Goal: Complete application form

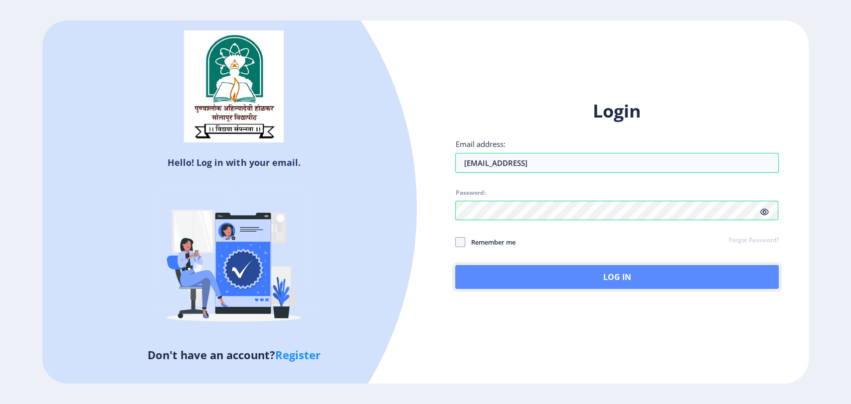
click at [601, 272] on button "Log In" at bounding box center [616, 277] width 323 height 24
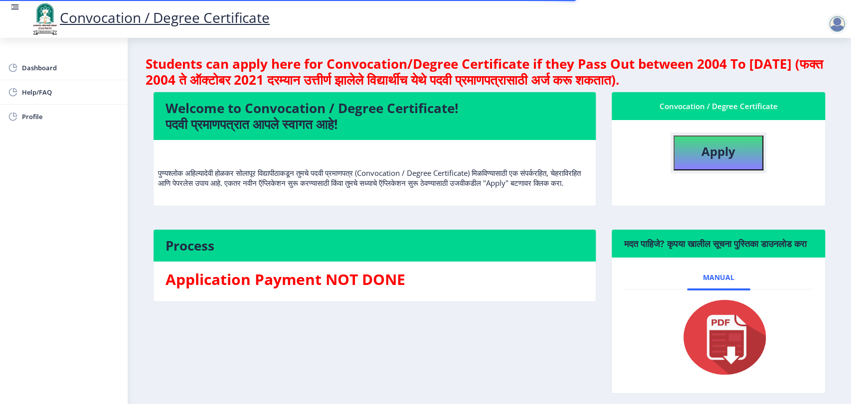
click at [722, 150] on b "Apply" at bounding box center [718, 151] width 34 height 16
select select
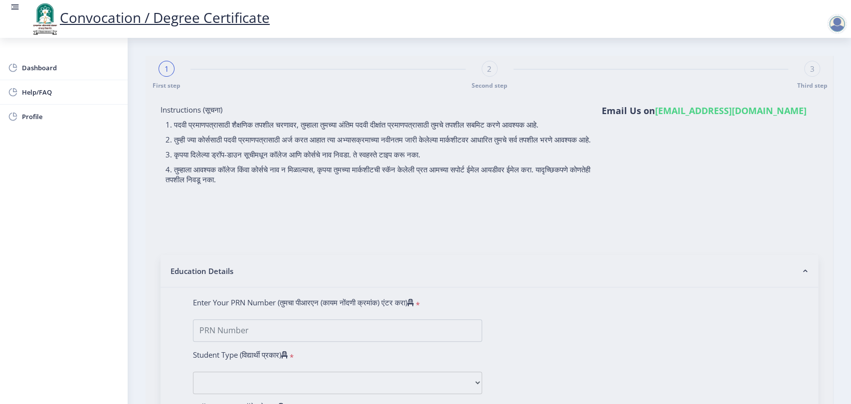
type input "2014032500196064"
select select "Regular"
select select "2018"
select select "March"
select select "Grade B+"
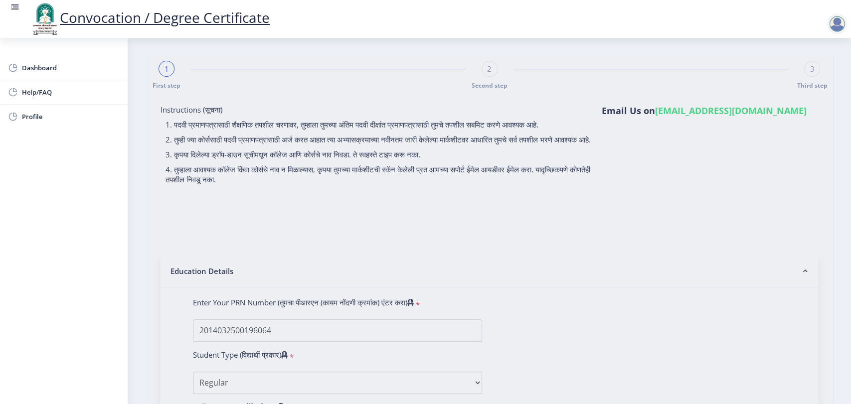
type input "12654"
type input "[PERSON_NAME] [PERSON_NAME]"
type input "INDIRA"
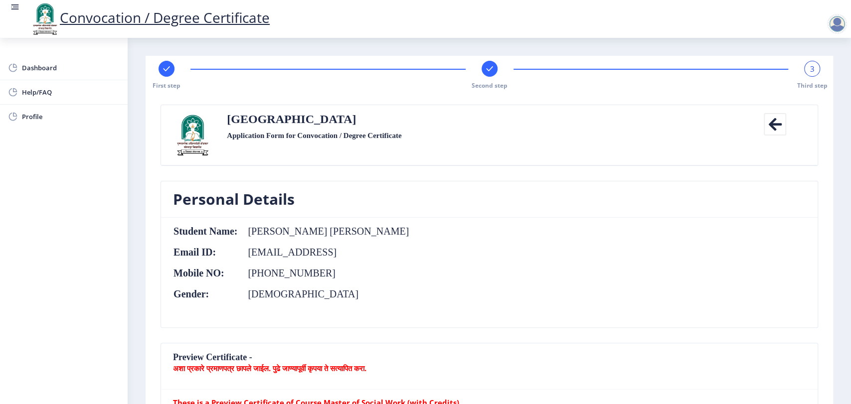
click at [168, 68] on icon at bounding box center [166, 68] width 6 height 5
select select "Regular"
select select "2018"
select select "March"
select select "Grade B+"
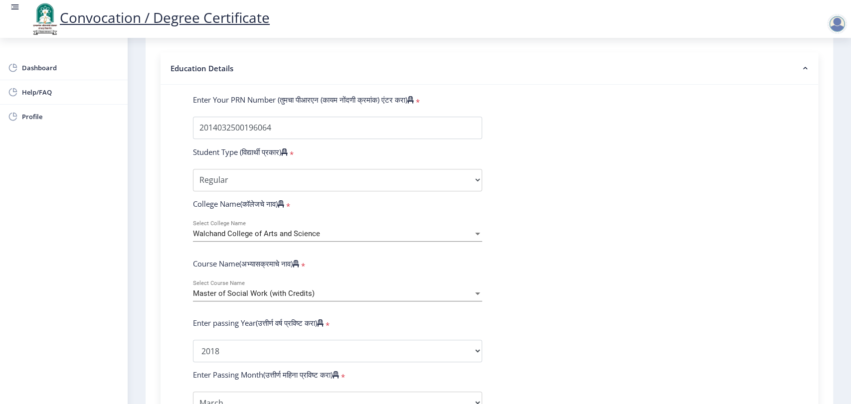
scroll to position [221, 0]
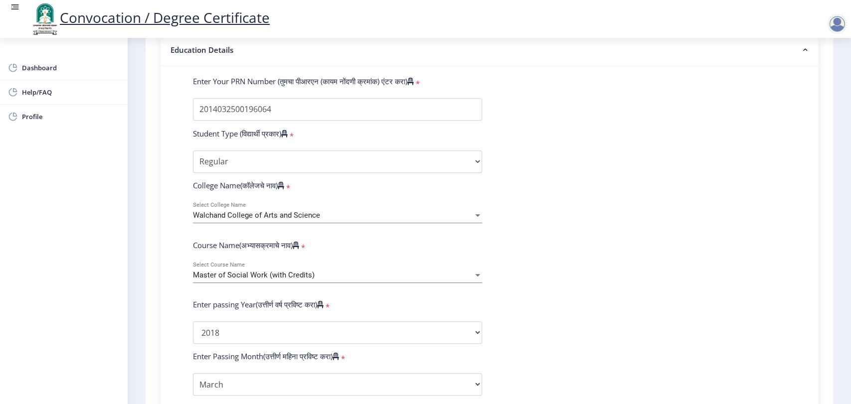
click at [309, 280] on div "Master of Social Work (with Credits) Select Course Name" at bounding box center [337, 272] width 289 height 21
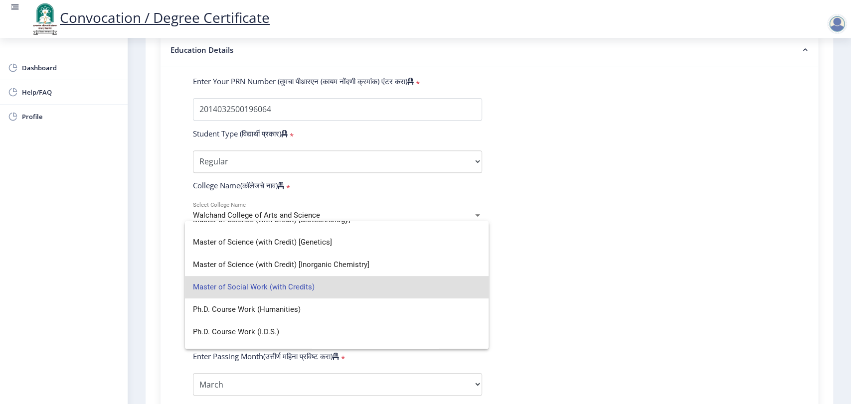
scroll to position [365, 0]
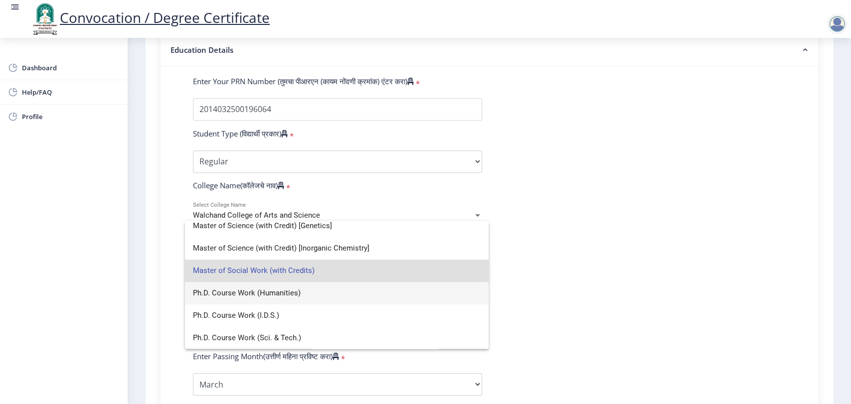
click at [291, 295] on span "Ph.D. Course Work (Humanities)" at bounding box center [337, 293] width 288 height 22
select select "March"
select select
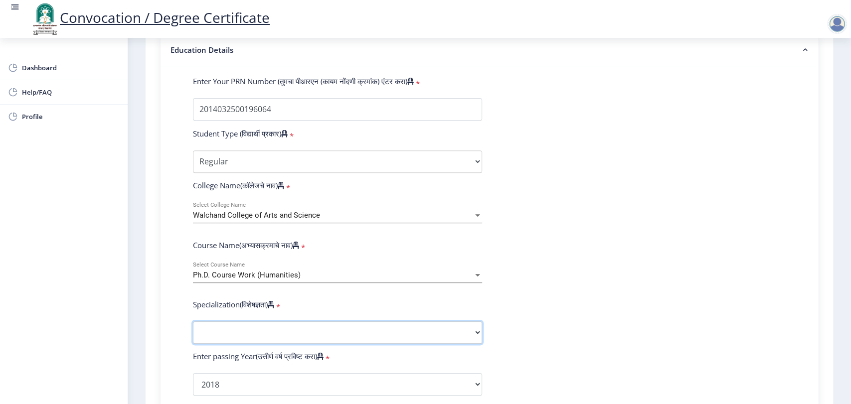
click at [321, 336] on select "Specialization AIHC&A Economics English Hindi History Kannada Law Marathi Polit…" at bounding box center [337, 333] width 289 height 22
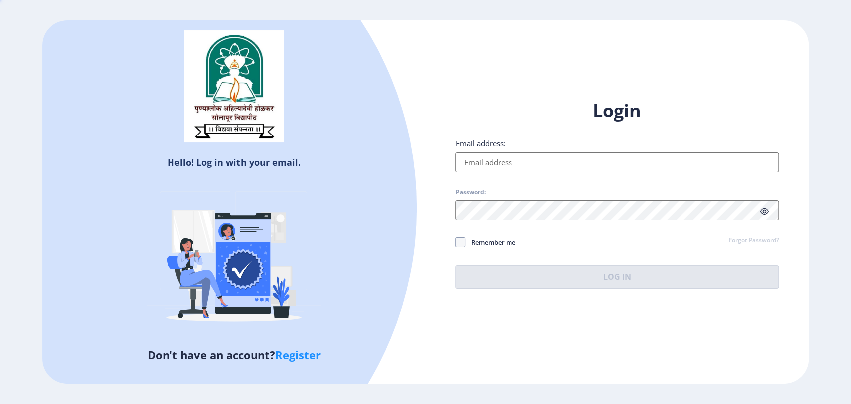
type input "[EMAIL_ADDRESS]"
